Goal: Task Accomplishment & Management: Use online tool/utility

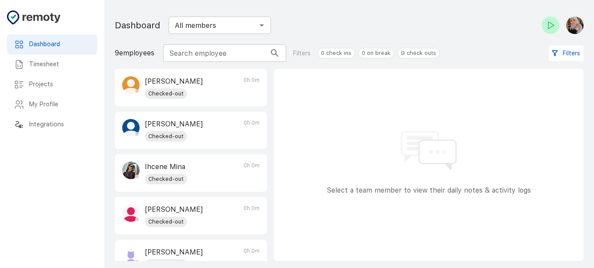
click at [544, 17] on div at bounding box center [551, 25] width 24 height 17
click at [396, 90] on main "Dashboard Timesheet Projects My Profile Integrations Dashboard All members ​ 9 …" at bounding box center [349, 134] width 490 height 268
click at [546, 28] on icon "Check-in" at bounding box center [551, 25] width 10 height 10
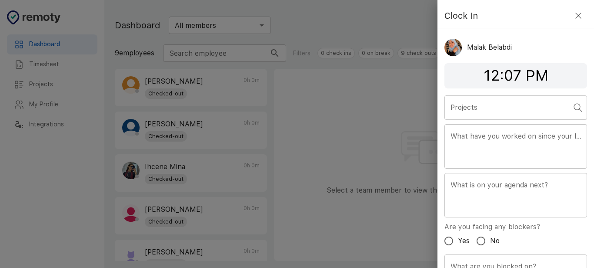
click at [478, 109] on input "Projects" at bounding box center [510, 107] width 122 height 17
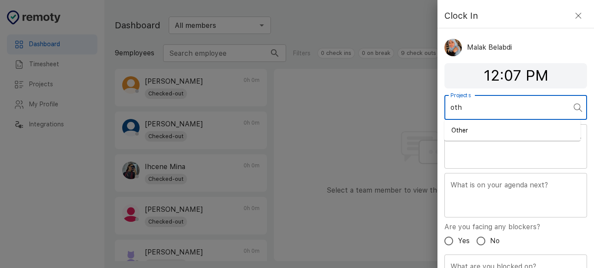
click at [469, 134] on li "Other" at bounding box center [513, 130] width 136 height 14
type input "Other"
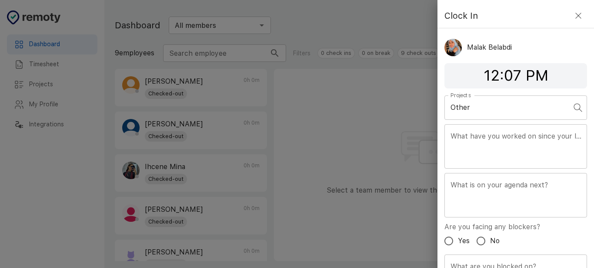
scroll to position [60, 0]
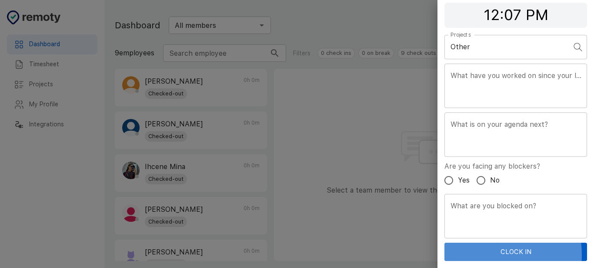
click at [482, 255] on button "Clock In" at bounding box center [516, 251] width 143 height 18
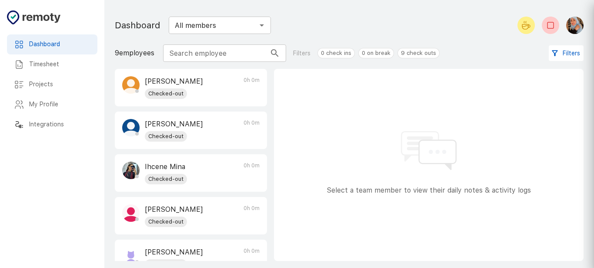
scroll to position [32, 0]
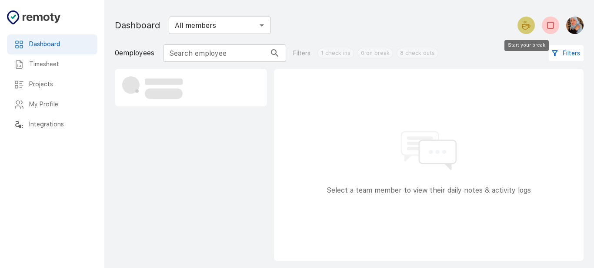
click at [518, 27] on button "Start your break" at bounding box center [526, 25] width 17 height 17
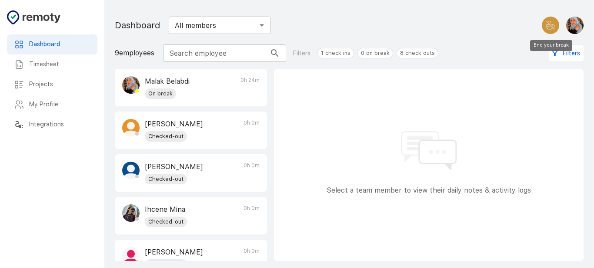
click at [551, 27] on icon "End your break" at bounding box center [551, 25] width 10 height 10
click at [489, 153] on div "Select a team member to view their daily notes & activity logs" at bounding box center [429, 165] width 310 height 192
